Goal: Task Accomplishment & Management: Complete application form

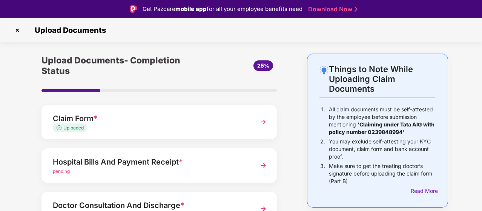
click at [473, 25] on div "Upload Documents" at bounding box center [241, 30] width 482 height 24
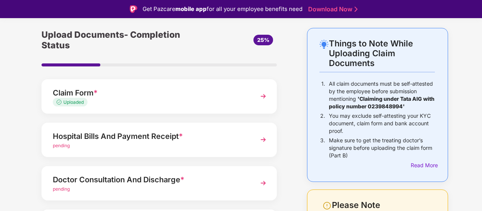
scroll to position [12, 0]
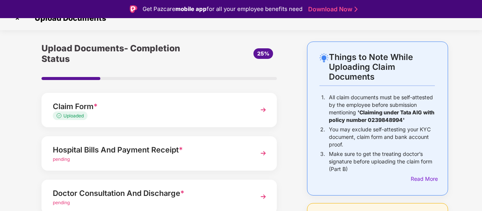
click at [8, 140] on div "Things to Note While Uploading Claim Documents 1. All claim documents must be s…" at bounding box center [241, 195] width 482 height 309
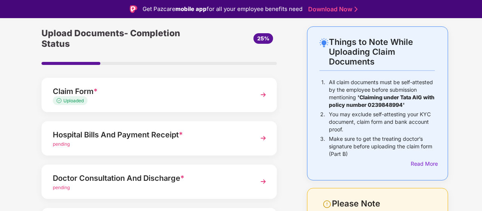
scroll to position [72, 0]
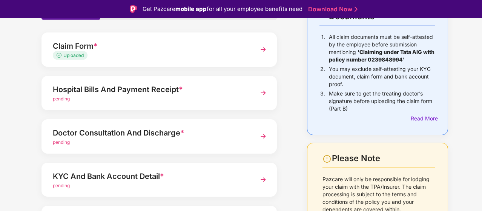
click at [262, 132] on img at bounding box center [264, 136] width 14 height 14
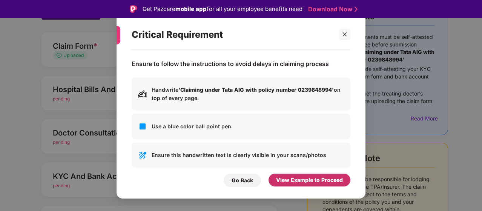
click at [293, 181] on div "View Example to Proceed" at bounding box center [309, 180] width 67 height 8
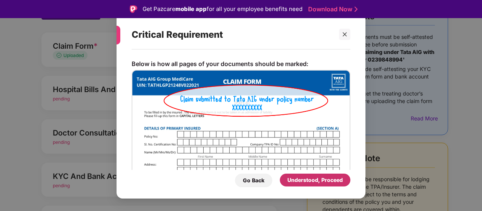
click at [293, 181] on div "Understood, Proceed" at bounding box center [314, 180] width 55 height 8
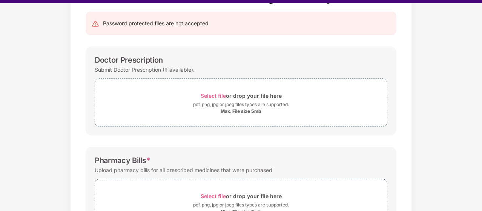
scroll to position [18, 0]
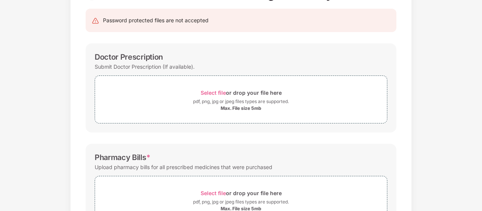
click at [365, 130] on div "Doctor Prescription Submit Doctor Prescription (If available). Select file or d…" at bounding box center [241, 87] width 311 height 89
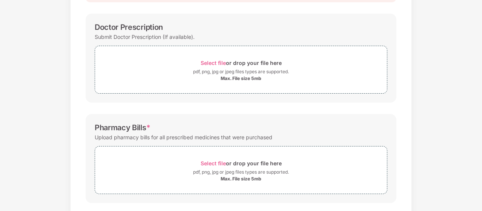
scroll to position [103, 0]
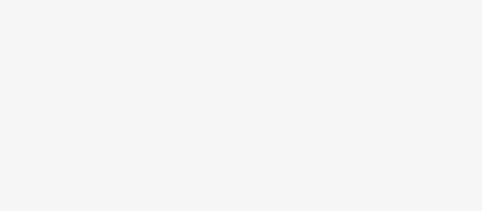
scroll to position [18, 0]
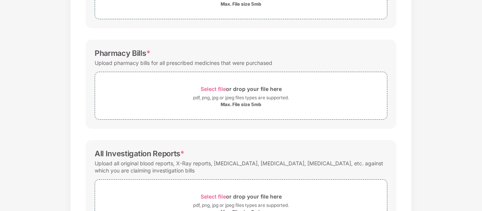
scroll to position [198, 0]
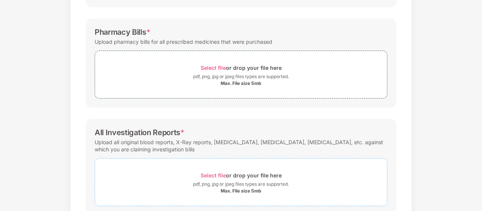
click at [215, 177] on span "Select file" at bounding box center [213, 175] width 25 height 6
click at [261, 111] on div "Password protected files are not accepted Doctor Prescription Submit Doctor Pre…" at bounding box center [240, 84] width 333 height 416
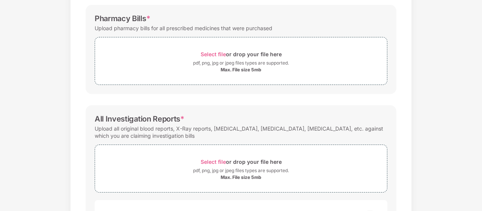
scroll to position [213, 0]
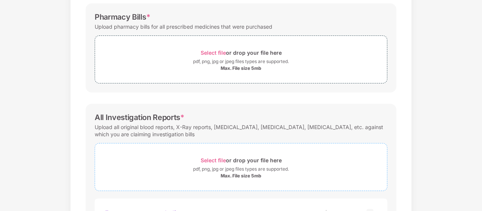
click at [213, 158] on span "Select file" at bounding box center [213, 160] width 25 height 6
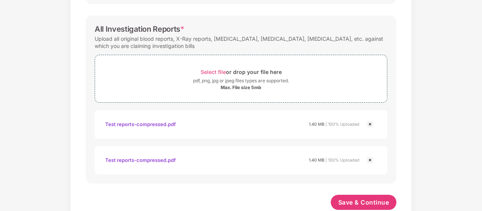
scroll to position [318, 0]
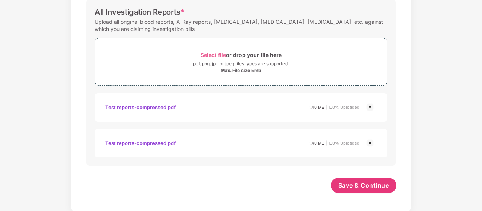
click at [370, 140] on img at bounding box center [370, 142] width 9 height 9
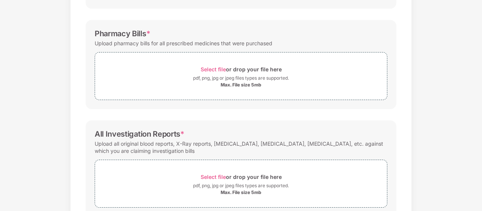
scroll to position [131, 0]
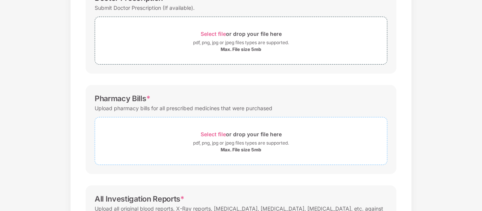
click at [210, 133] on span "Select file" at bounding box center [213, 134] width 25 height 6
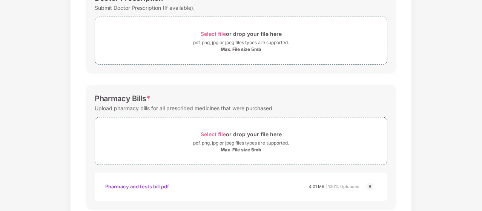
click at [448, 58] on div "Documents List > Doctor consultation and discharge summary Doctor consultation …" at bounding box center [241, 151] width 482 height 495
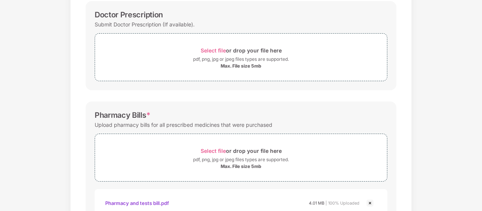
scroll to position [101, 0]
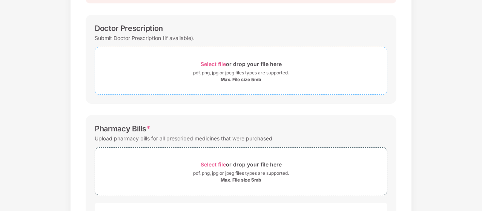
click at [223, 61] on span "Select file" at bounding box center [213, 64] width 25 height 6
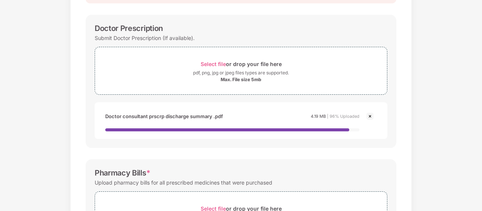
click at [438, 74] on div "Documents List > Doctor consultation and discharge summary Doctor consultation …" at bounding box center [241, 203] width 482 height 539
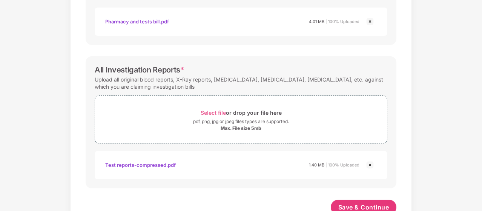
scroll to position [354, 0]
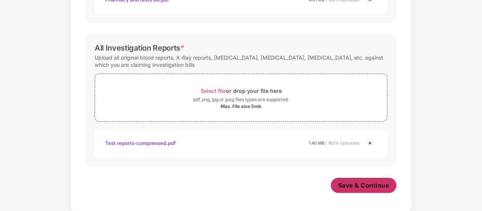
click at [361, 184] on span "Save & Continue" at bounding box center [363, 185] width 51 height 8
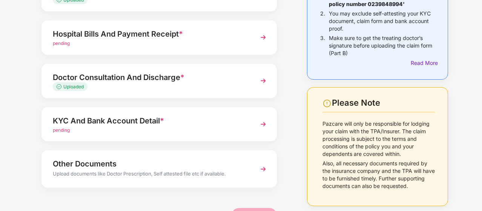
scroll to position [133, 0]
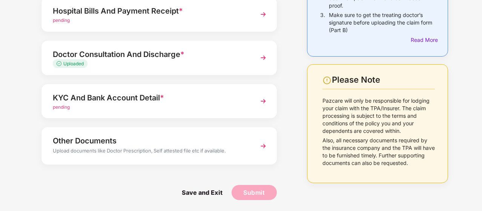
click at [263, 102] on img at bounding box center [264, 101] width 14 height 14
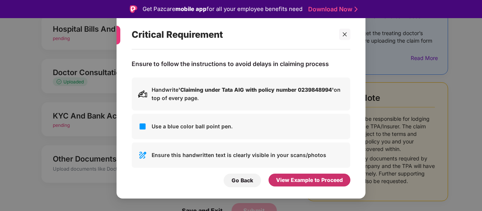
click at [304, 180] on div "View Example to Proceed" at bounding box center [309, 180] width 67 height 8
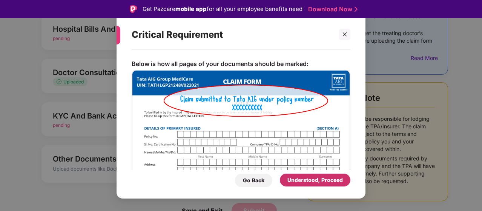
click at [304, 180] on div "Understood, Proceed" at bounding box center [314, 180] width 55 height 8
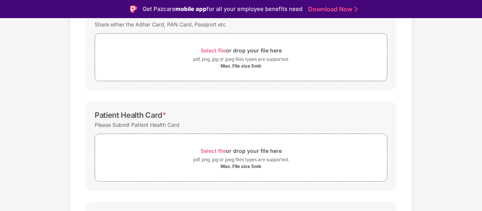
click at [438, 47] on div "Documents List > KYC and Bank Account Detail KYC and Bank Account Detail Passwo…" at bounding box center [241, 129] width 482 height 416
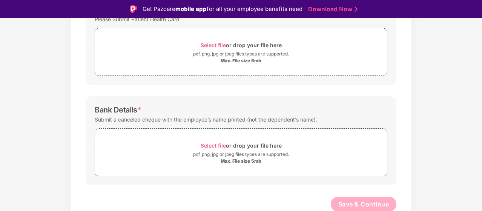
scroll to position [239, 0]
click at [438, 47] on div "Documents List > KYC and Bank Account Detail KYC and Bank Account Detail Passwo…" at bounding box center [241, 22] width 482 height 416
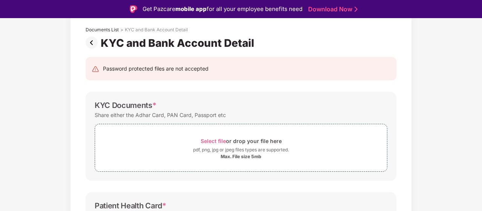
scroll to position [43, 0]
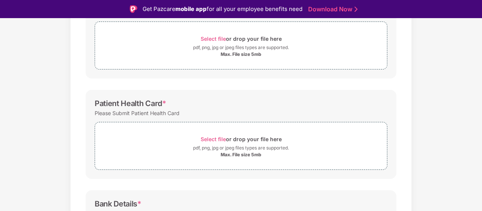
scroll to position [149, 0]
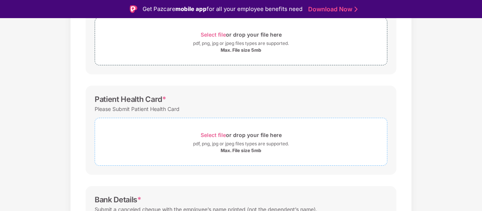
click at [219, 132] on span "Select file" at bounding box center [213, 135] width 25 height 6
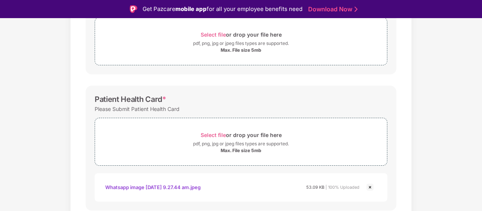
click at [457, 105] on div "Documents List > KYC and Bank Account Detail KYC and Bank Account Detail Passwo…" at bounding box center [241, 131] width 482 height 452
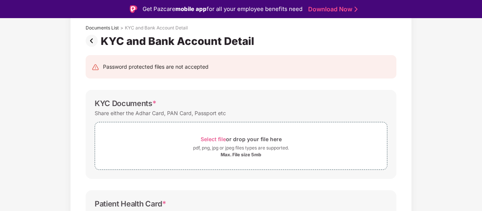
scroll to position [43, 0]
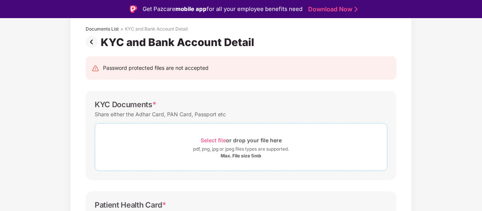
click at [219, 141] on span "Select file" at bounding box center [213, 140] width 25 height 6
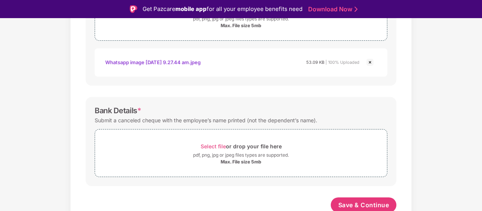
scroll to position [311, 0]
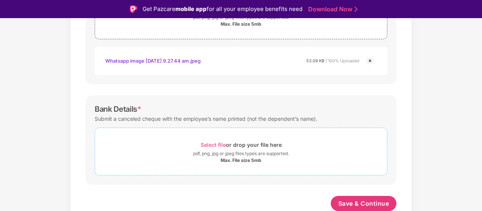
click at [212, 142] on span "Select file" at bounding box center [213, 144] width 25 height 6
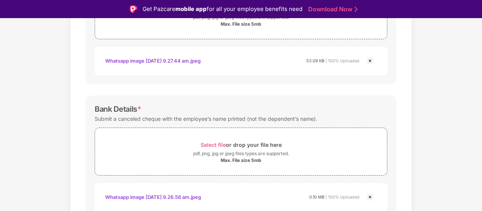
click at [447, 135] on div "Documents List > KYC and Bank Account Detail KYC and Bank Account Detail Passwo…" at bounding box center [241, 4] width 482 height 523
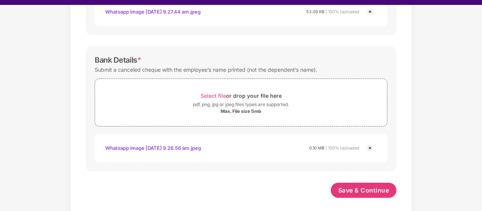
scroll to position [18, 0]
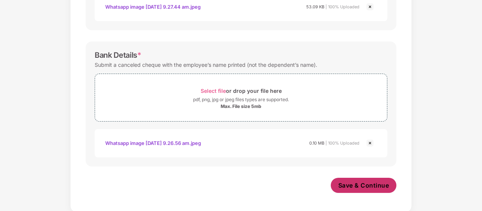
click at [376, 181] on span "Save & Continue" at bounding box center [363, 185] width 51 height 8
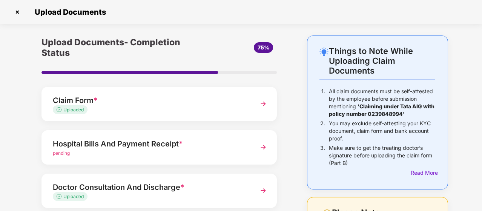
click at [475, 82] on div "Things to Note While Uploading Claim Documents 1. All claim documents must be s…" at bounding box center [241, 189] width 482 height 309
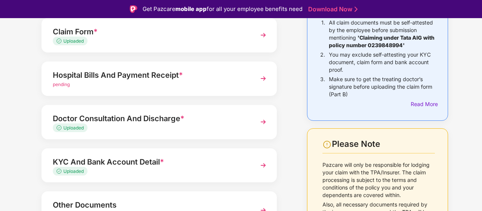
scroll to position [91, 0]
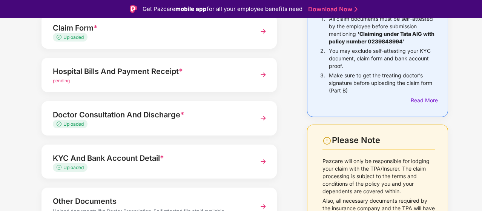
click at [131, 77] on div "pending" at bounding box center [150, 80] width 195 height 7
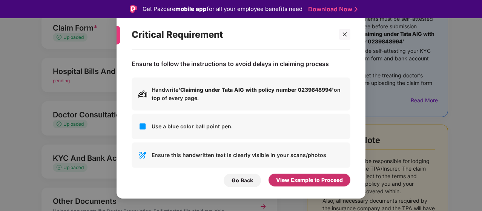
click at [300, 181] on div "View Example to Proceed" at bounding box center [309, 180] width 67 height 8
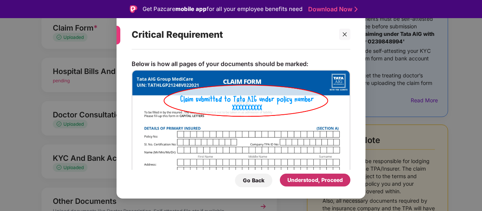
click at [300, 181] on div "Understood, Proceed" at bounding box center [314, 180] width 55 height 8
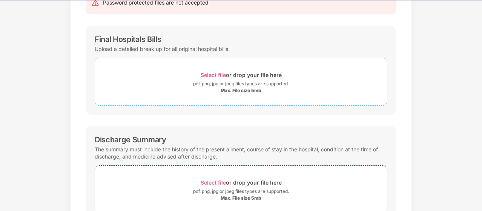
scroll to position [18, 0]
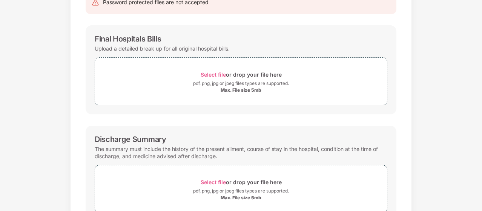
click at [438, 98] on div "Documents List > Hospital bills and Payment receipt Hospital bills and Payment …" at bounding box center [241, 156] width 482 height 423
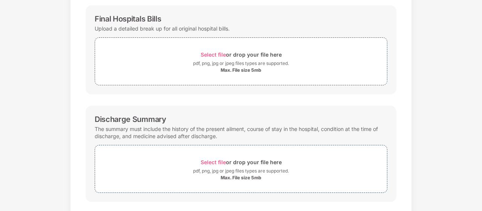
scroll to position [186, 0]
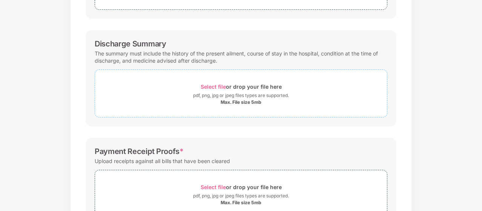
click at [217, 86] on span "Select file" at bounding box center [213, 86] width 25 height 6
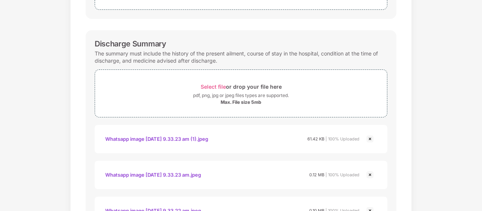
click at [465, 105] on div "Documents List > Hospital bills and Payment receipt Hospital bills and Payment …" at bounding box center [241, 114] width 482 height 530
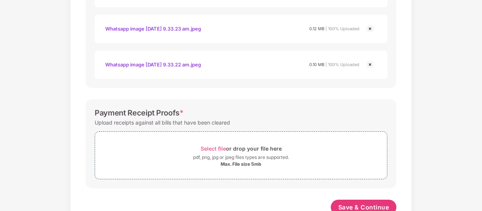
scroll to position [354, 0]
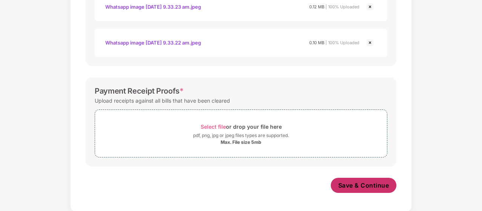
click at [365, 184] on span "Save & Continue" at bounding box center [363, 185] width 51 height 8
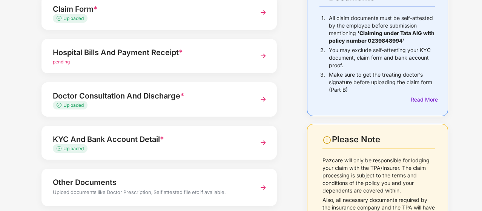
scroll to position [28, 0]
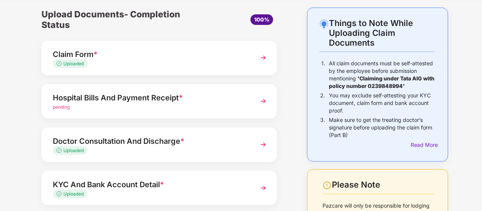
click at [259, 101] on img at bounding box center [264, 101] width 14 height 14
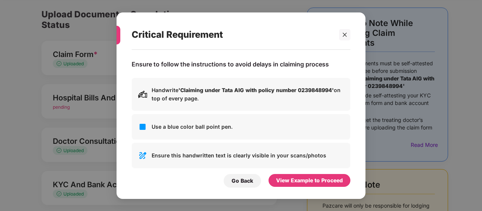
scroll to position [0, 0]
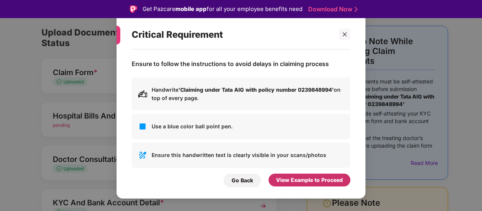
click at [326, 184] on div "View Example to Proceed" at bounding box center [310, 180] width 82 height 13
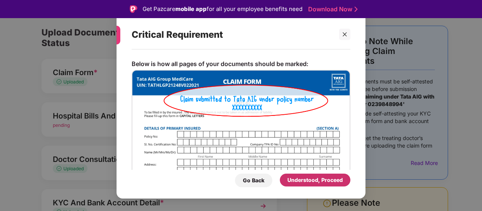
click at [326, 184] on div "Understood, Proceed" at bounding box center [315, 180] width 71 height 13
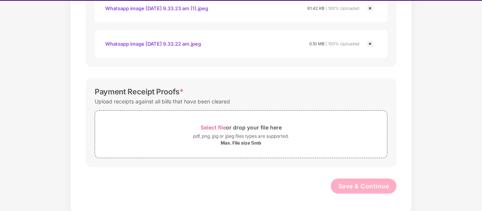
scroll to position [18, 0]
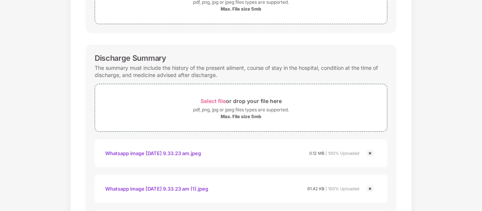
scroll to position [0, 0]
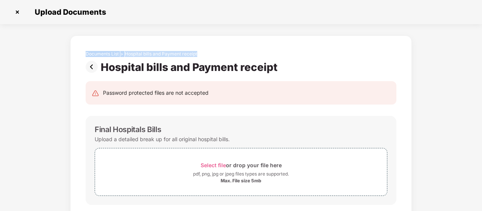
drag, startPoint x: 479, startPoint y: 28, endPoint x: 479, endPoint y: 46, distance: 18.1
click at [211, 166] on span "Select file" at bounding box center [213, 165] width 25 height 6
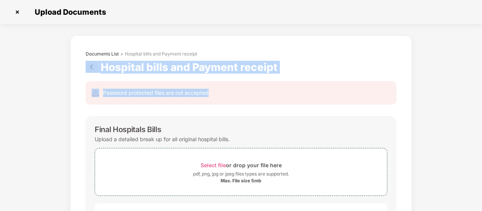
drag, startPoint x: 480, startPoint y: 59, endPoint x: 477, endPoint y: 85, distance: 26.2
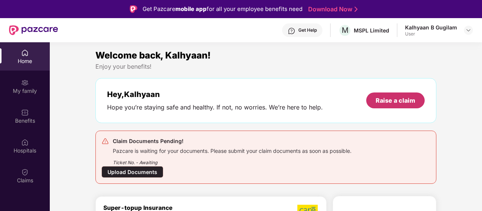
click at [389, 104] on div "Raise a claim" at bounding box center [396, 100] width 40 height 8
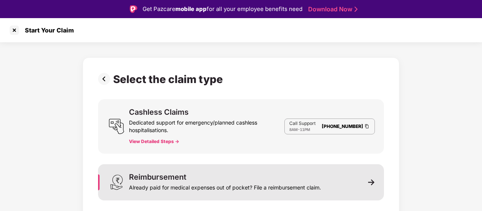
click at [193, 186] on div "Already paid for medical expenses out of pocket? File a reimbursement claim." at bounding box center [225, 186] width 192 height 11
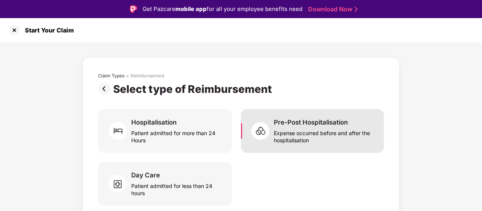
click at [292, 119] on div "Pre-Post Hospitalisation" at bounding box center [311, 122] width 74 height 8
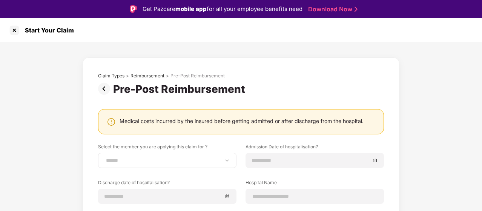
click at [163, 164] on div "**********" at bounding box center [167, 160] width 138 height 15
click at [182, 164] on div "**********" at bounding box center [167, 160] width 138 height 15
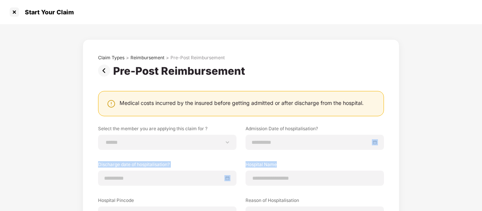
drag, startPoint x: 474, startPoint y: 181, endPoint x: 482, endPoint y: 137, distance: 45.3
click at [482, 137] on html "**********" at bounding box center [241, 87] width 482 height 211
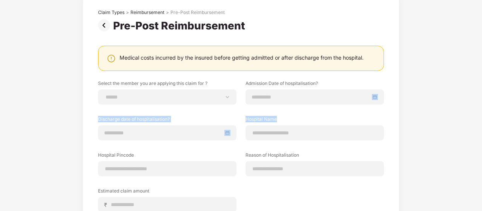
scroll to position [106, 0]
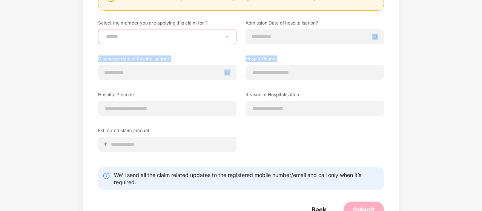
click at [157, 36] on select "**********" at bounding box center [167, 37] width 126 height 6
select select "**********"
click at [104, 34] on select "**********" at bounding box center [167, 37] width 126 height 6
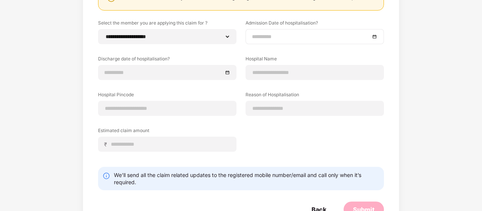
click at [277, 42] on div at bounding box center [315, 36] width 138 height 15
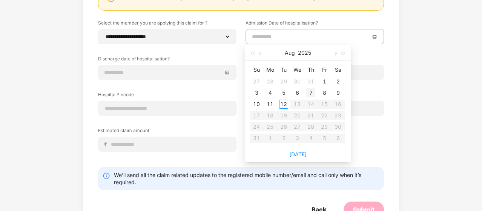
type input "**********"
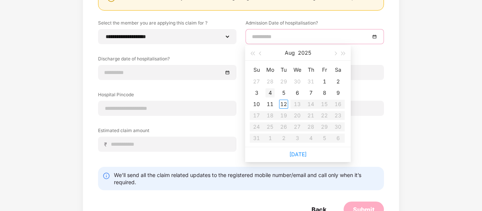
click at [268, 92] on div "4" at bounding box center [270, 92] width 9 height 9
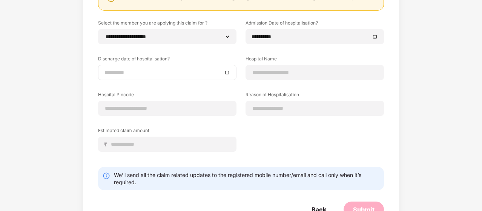
click at [161, 77] on div at bounding box center [167, 72] width 138 height 15
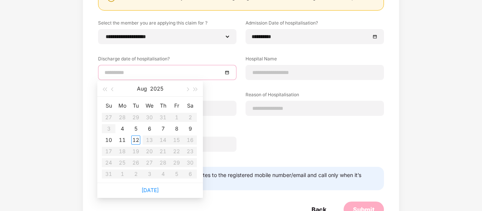
click at [161, 74] on input at bounding box center [163, 72] width 118 height 8
type input "**********"
click at [149, 130] on div "6" at bounding box center [149, 128] width 9 height 9
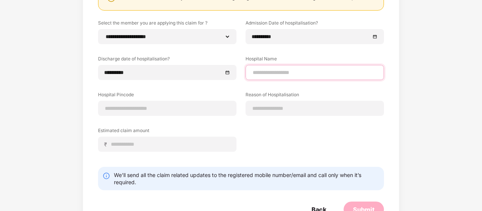
click at [284, 73] on input at bounding box center [315, 73] width 126 height 8
type input "**********"
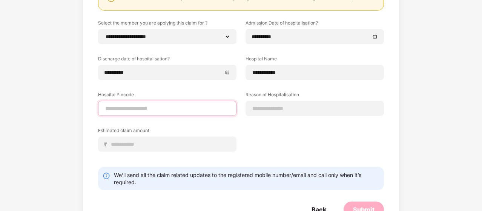
click at [151, 111] on input at bounding box center [167, 108] width 126 height 8
type input "*"
type input "******"
select select "*********"
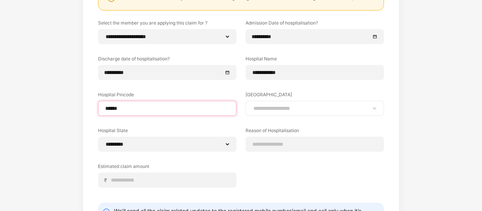
type input "******"
click at [314, 105] on select "**********" at bounding box center [315, 108] width 126 height 6
select select "*********"
click at [252, 105] on select "**********" at bounding box center [315, 108] width 126 height 6
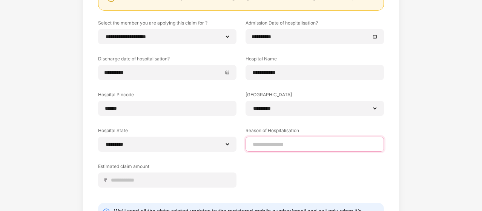
click at [294, 143] on input at bounding box center [315, 144] width 126 height 8
type input "**********"
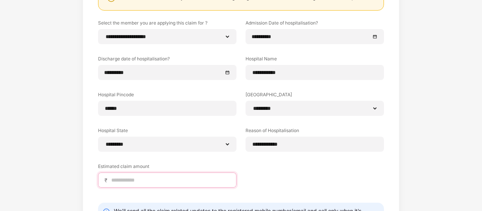
click at [181, 178] on input at bounding box center [171, 180] width 120 height 8
type input "*****"
click at [435, 61] on div "**********" at bounding box center [241, 96] width 482 height 354
click at [366, 161] on div "**********" at bounding box center [241, 109] width 286 height 179
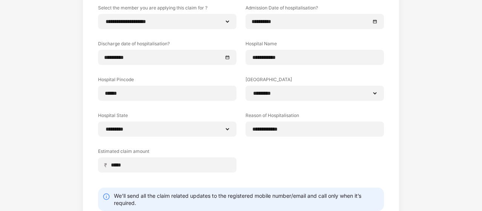
scroll to position [166, 0]
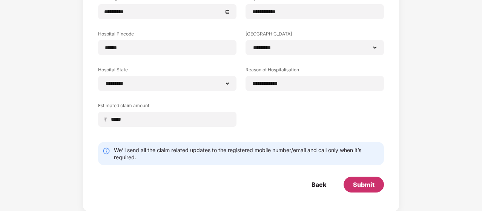
click at [370, 183] on div "Submit" at bounding box center [364, 184] width 22 height 8
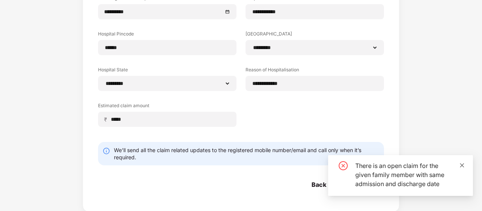
click at [462, 165] on icon "close" at bounding box center [462, 165] width 4 height 4
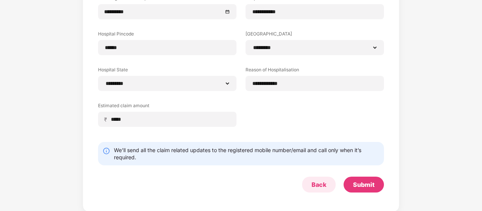
click at [317, 182] on div "Back" at bounding box center [319, 184] width 15 height 8
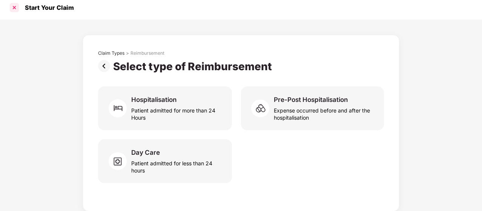
click at [14, 4] on div at bounding box center [14, 8] width 12 height 12
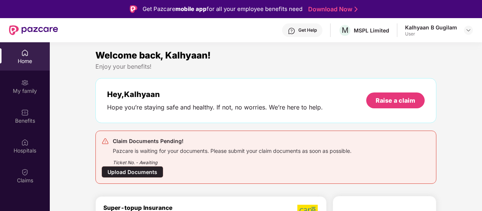
click at [167, 150] on div "Pazcare is waiting for your documents. Please submit your claim documents as so…" at bounding box center [232, 150] width 239 height 9
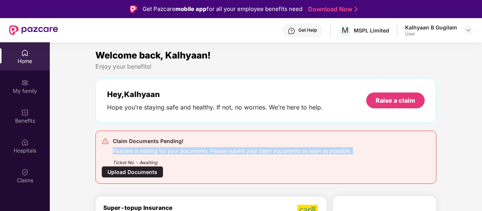
click at [167, 150] on div "Pazcare is waiting for your documents. Please submit your claim documents as so…" at bounding box center [232, 150] width 239 height 9
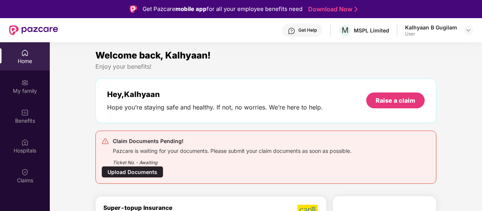
click at [144, 172] on div "Upload Documents" at bounding box center [132, 172] width 62 height 12
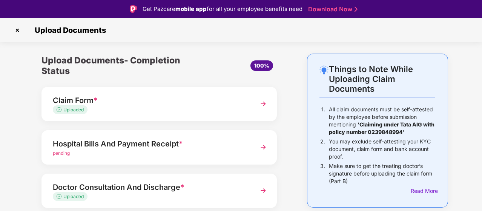
click at [131, 144] on div "Hospital Bills And Payment Receipt *" at bounding box center [150, 144] width 195 height 12
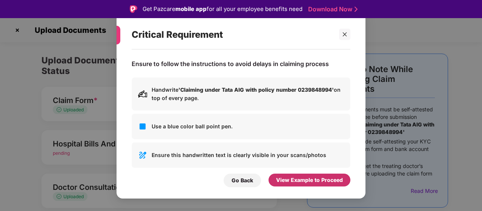
click at [318, 176] on div "View Example to Proceed" at bounding box center [309, 180] width 67 height 8
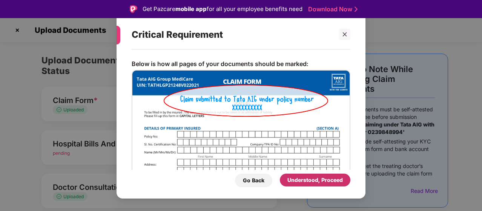
click at [318, 176] on div "Understood, Proceed" at bounding box center [314, 180] width 55 height 8
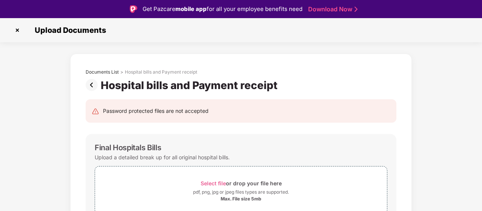
scroll to position [18, 0]
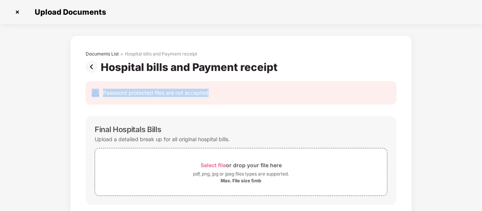
drag, startPoint x: 480, startPoint y: 71, endPoint x: 472, endPoint y: 104, distance: 33.8
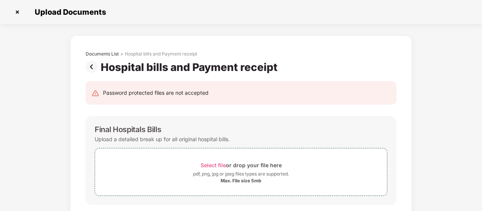
click at [393, 125] on div "Final Hospitals Bills Upload a detailed break up for all original hospital bill…" at bounding box center [241, 160] width 311 height 89
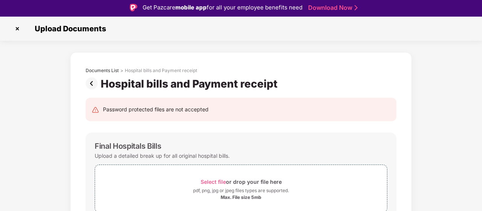
scroll to position [0, 0]
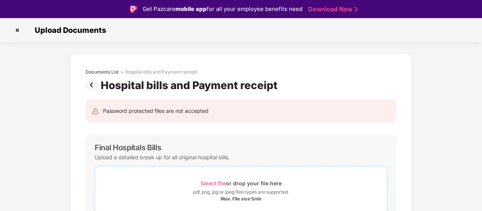
click at [214, 181] on span "Select file" at bounding box center [213, 183] width 25 height 6
click at [330, 174] on span "Select file or drop your file here pdf, png, jpg or jpeg files types are suppor…" at bounding box center [241, 190] width 292 height 36
click at [327, 176] on span "Select file or drop your file here pdf, png, jpg or jpeg files types are suppor…" at bounding box center [241, 190] width 292 height 36
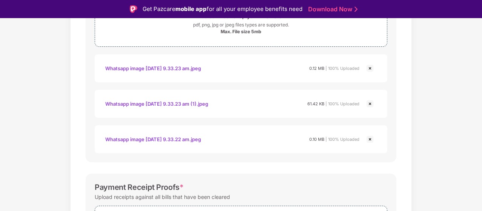
scroll to position [389, 0]
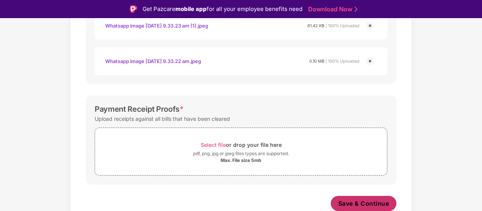
click at [351, 202] on span "Save & Continue" at bounding box center [363, 203] width 51 height 8
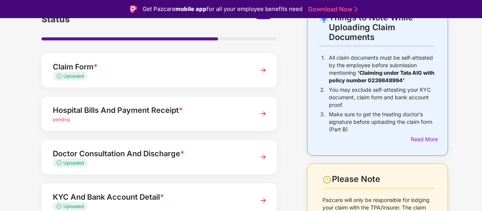
scroll to position [63, 0]
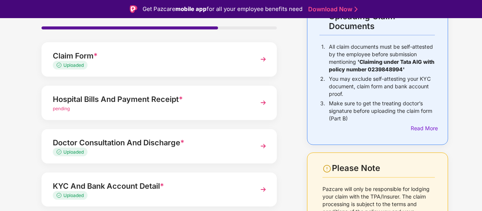
drag, startPoint x: 476, startPoint y: 118, endPoint x: 475, endPoint y: 166, distance: 47.5
click at [475, 166] on div "Things to Note While Uploading Claim Documents 1. All claim documents must be s…" at bounding box center [241, 145] width 482 height 309
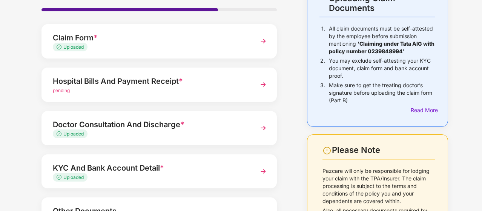
click at [292, 174] on div "Upload Documents- Completion Status 75% Claim Form * Uploaded Hospital Bills An…" at bounding box center [159, 127] width 273 height 309
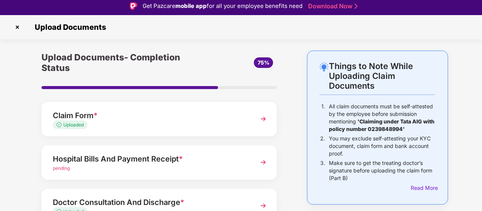
scroll to position [0, 0]
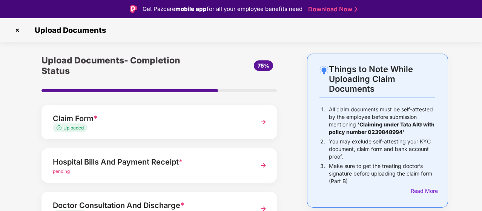
click at [177, 163] on div "Hospital Bills And Payment Receipt *" at bounding box center [150, 162] width 195 height 12
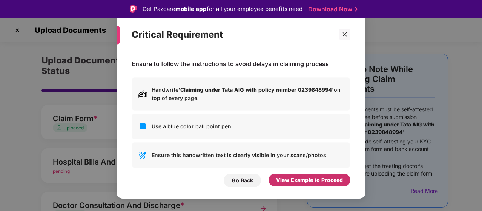
click at [280, 176] on div "View Example to Proceed" at bounding box center [309, 180] width 67 height 8
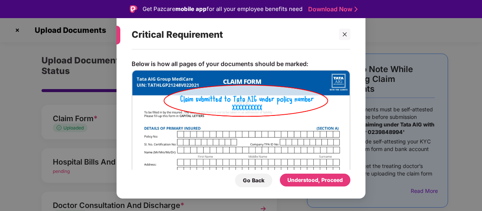
click at [280, 176] on div "Understood, Proceed" at bounding box center [315, 181] width 71 height 14
click at [300, 187] on div "Understood, Proceed" at bounding box center [315, 181] width 71 height 14
click at [303, 177] on div "Understood, Proceed" at bounding box center [314, 180] width 55 height 8
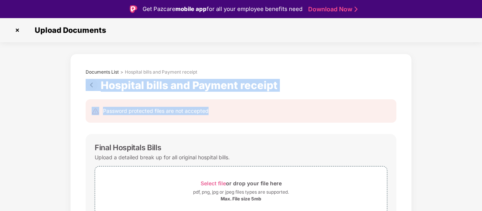
drag, startPoint x: 481, startPoint y: 66, endPoint x: 471, endPoint y: 120, distance: 55.1
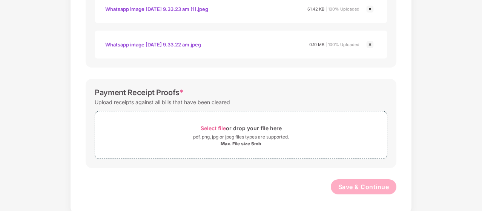
scroll to position [388, 0]
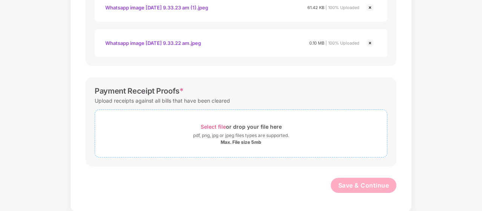
click at [212, 123] on span "Select file" at bounding box center [213, 126] width 25 height 6
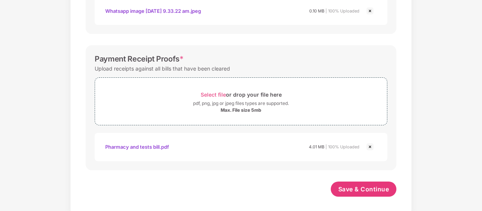
scroll to position [424, 0]
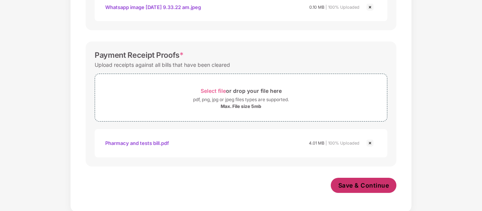
click at [365, 181] on span "Save & Continue" at bounding box center [363, 185] width 51 height 8
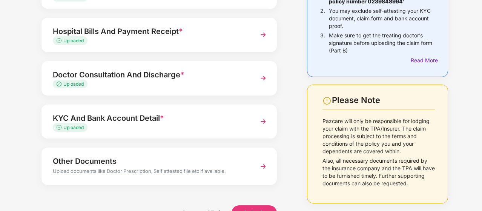
scroll to position [133, 0]
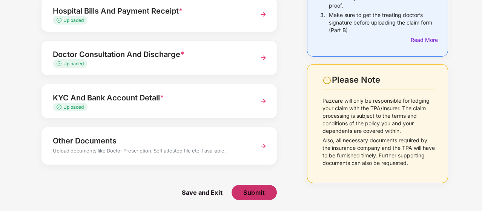
click at [243, 189] on span "Submit" at bounding box center [254, 192] width 22 height 8
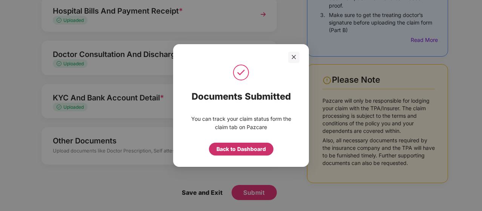
click at [245, 152] on div "Back to Dashboard" at bounding box center [241, 149] width 49 height 8
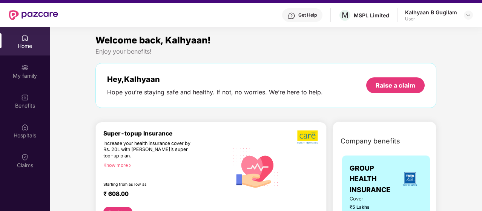
scroll to position [42, 0]
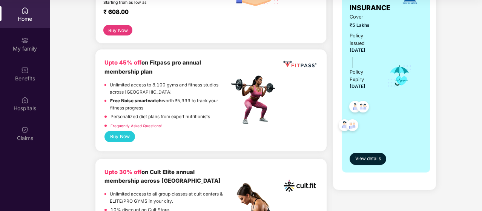
scroll to position [184, 0]
